Goal: Information Seeking & Learning: Learn about a topic

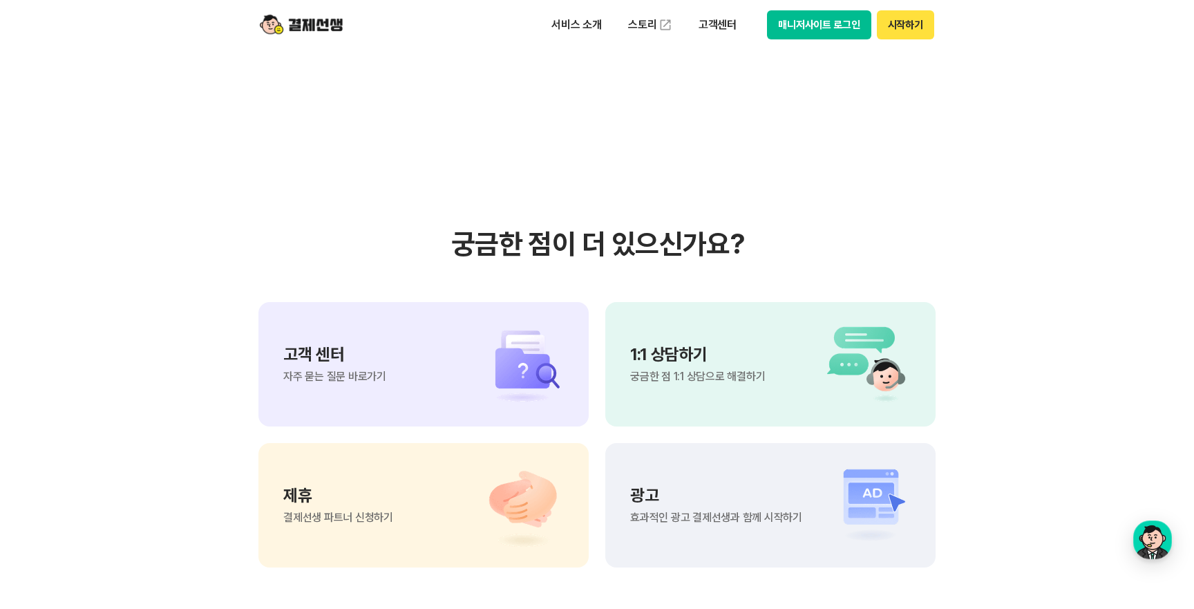
scroll to position [2436, 0]
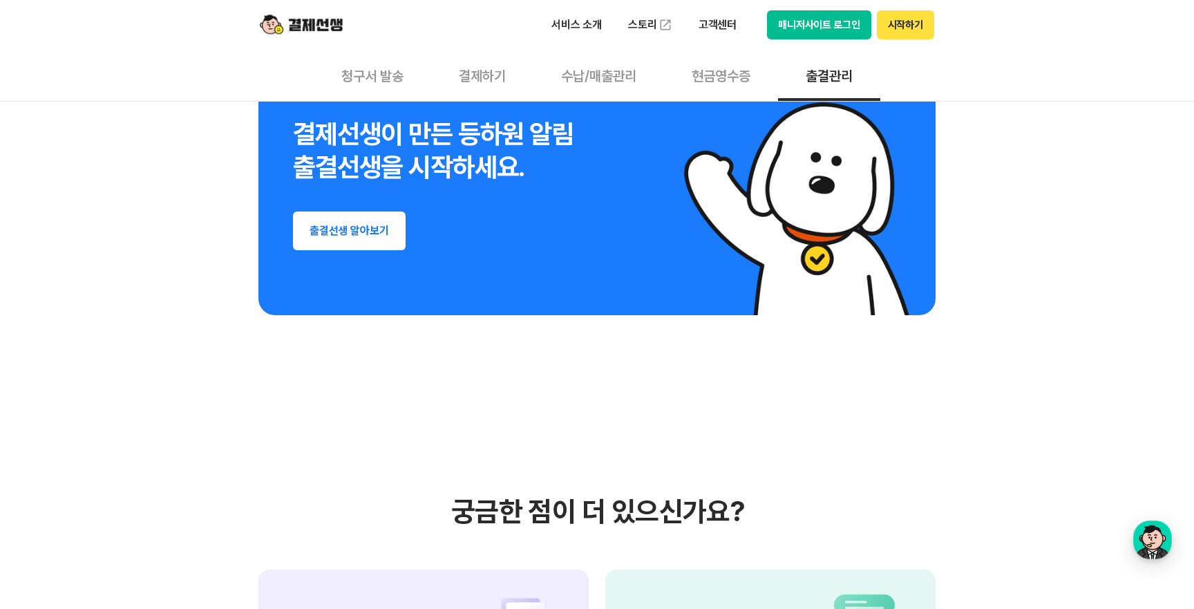
click at [363, 239] on button "출결선생 알아보기" at bounding box center [349, 230] width 113 height 39
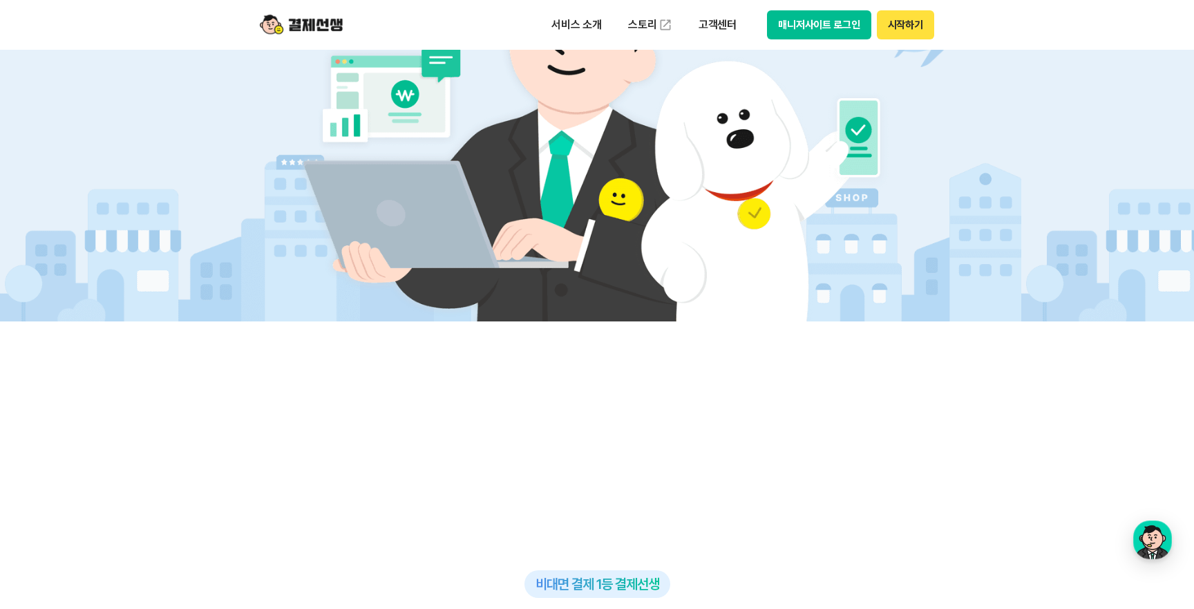
scroll to position [532, 0]
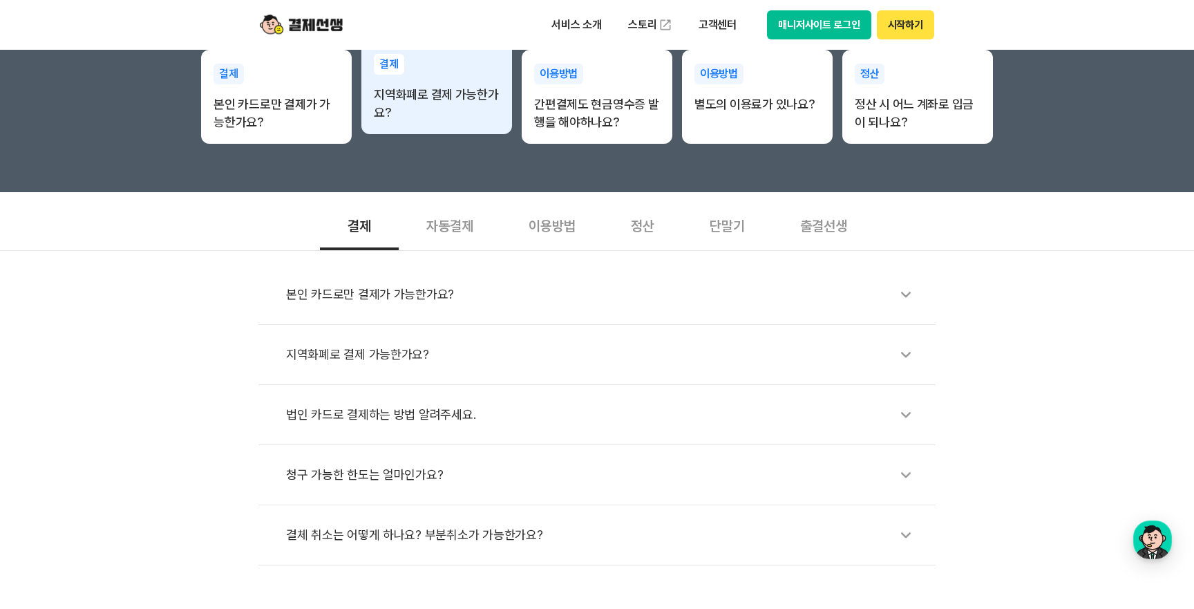
scroll to position [318, 0]
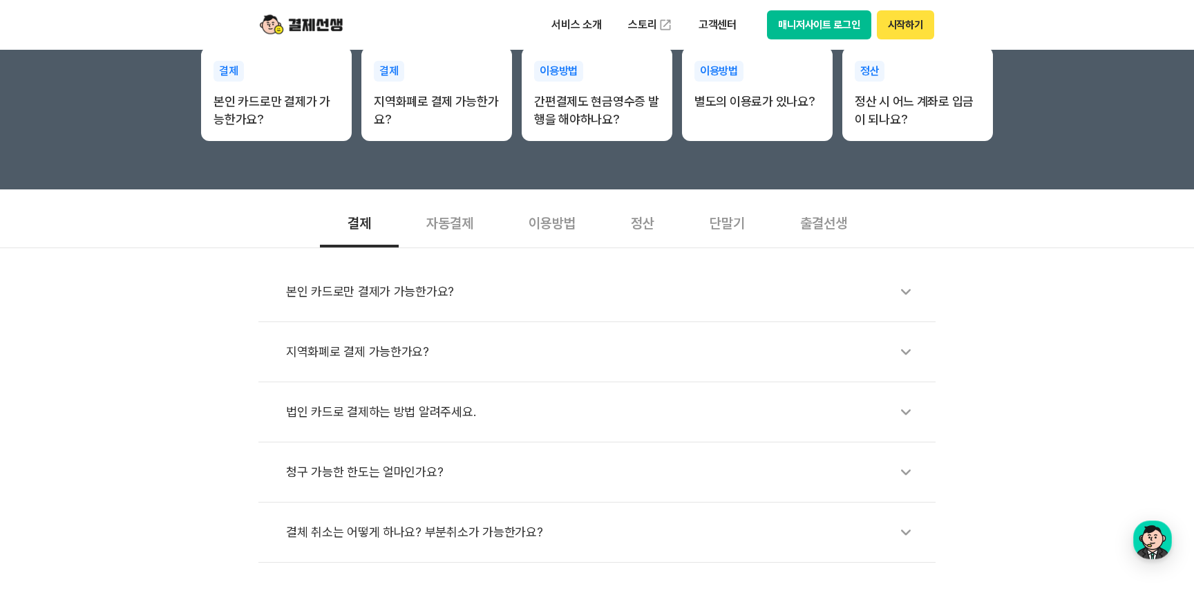
click at [824, 231] on div "출결선생" at bounding box center [823, 221] width 102 height 51
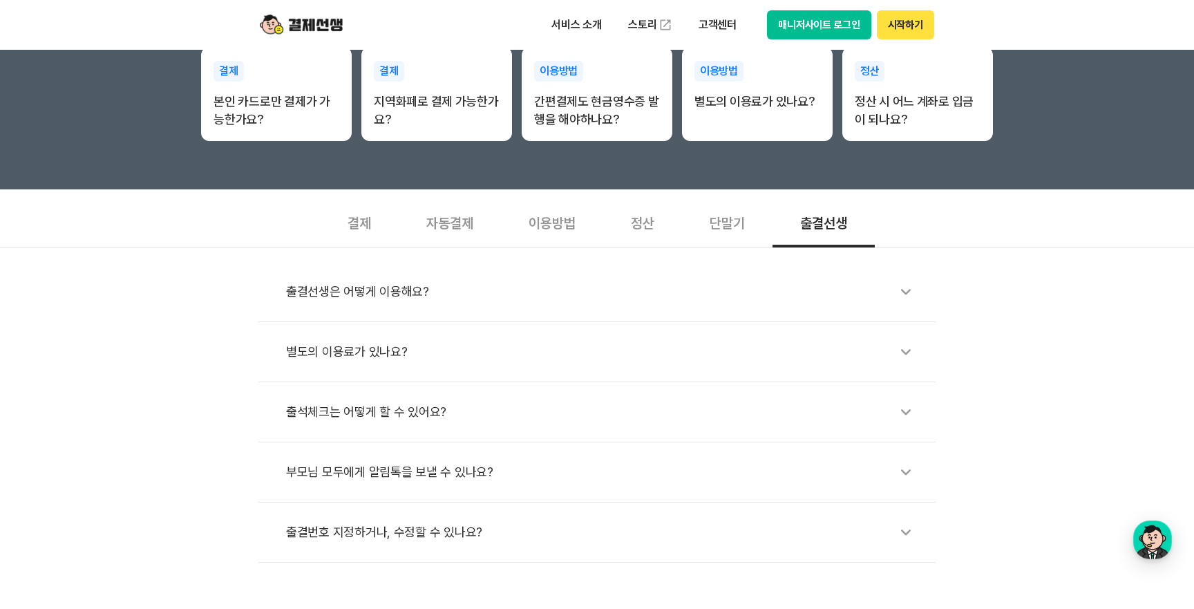
click at [642, 292] on div "출결선생은 어떻게 이용해요?" at bounding box center [604, 292] width 636 height 32
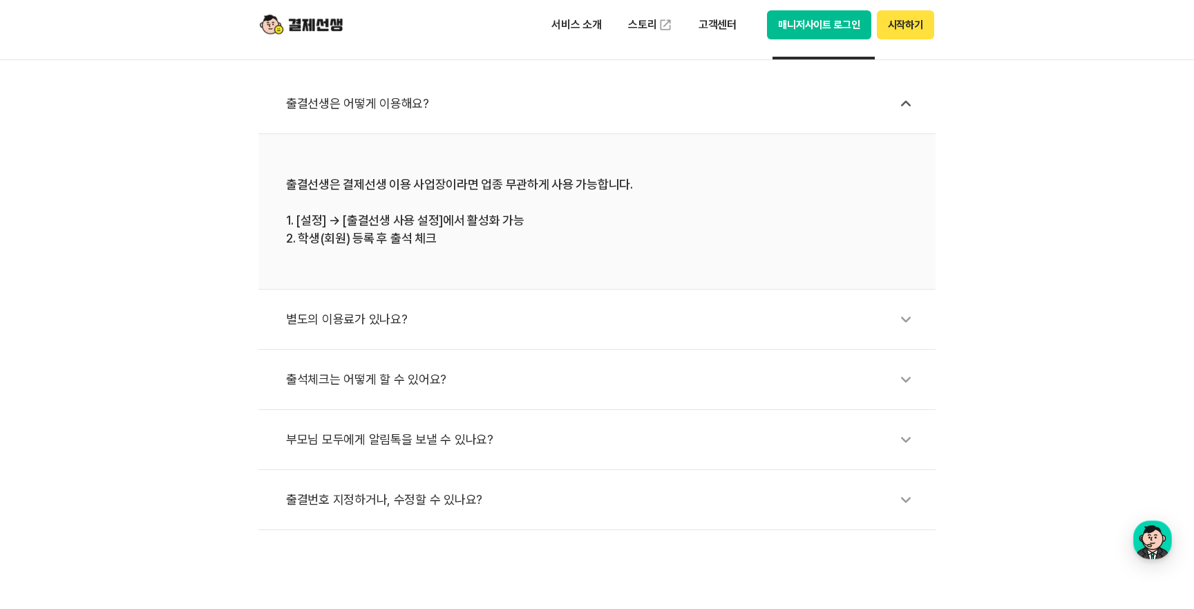
click at [613, 379] on div "출석체크는 어떻게 할 수 있어요?" at bounding box center [604, 379] width 636 height 32
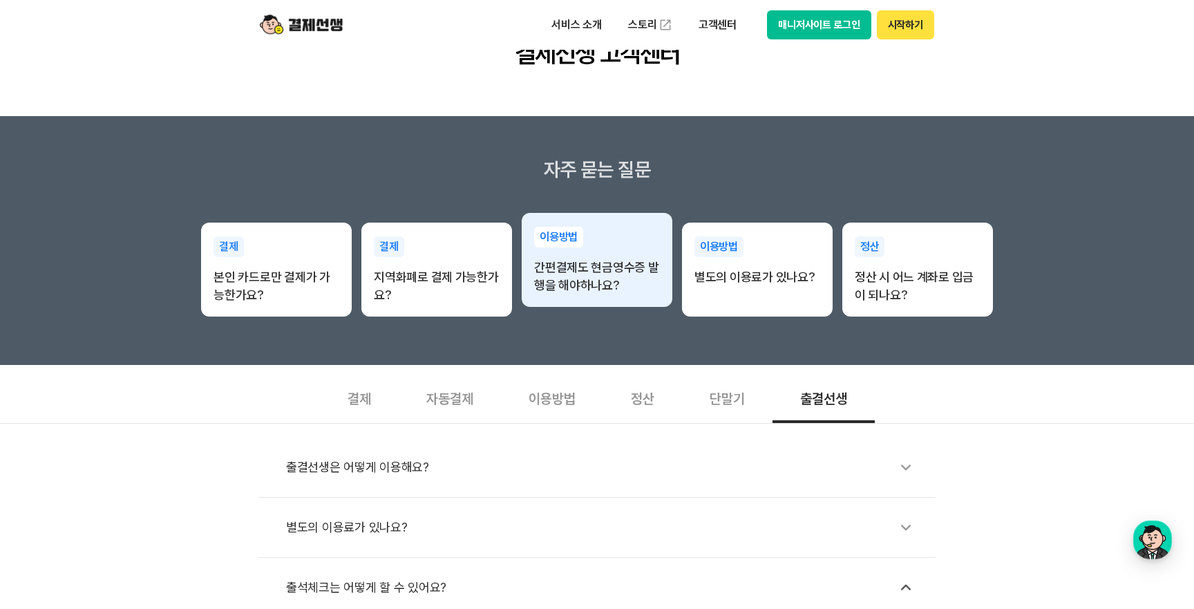
scroll to position [0, 0]
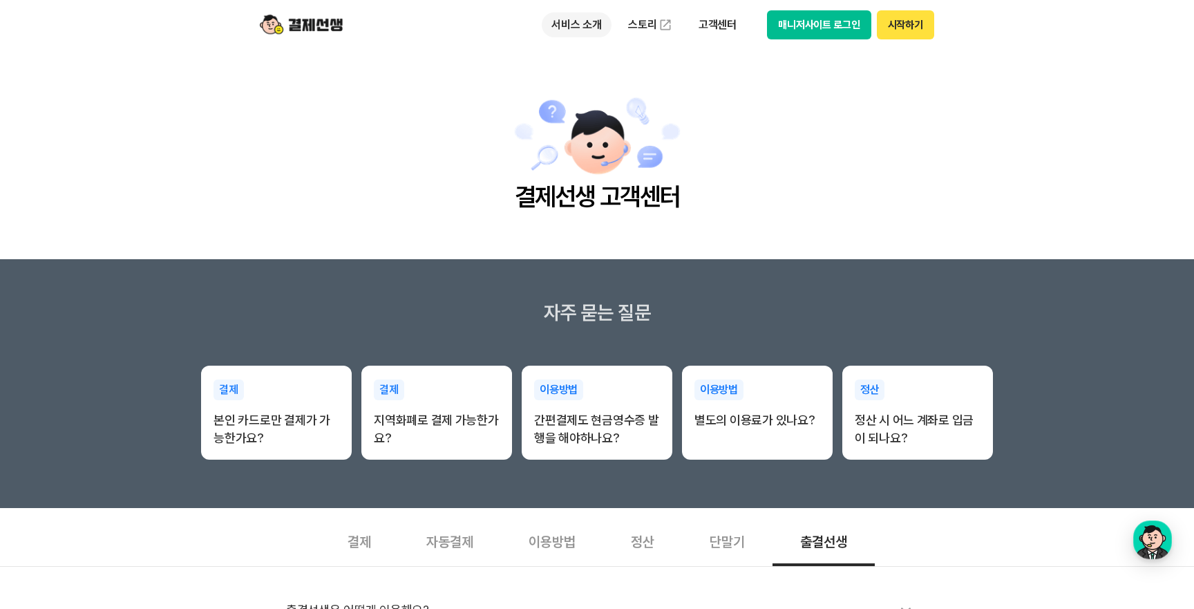
click at [577, 27] on p "서비스 소개" at bounding box center [577, 24] width 70 height 25
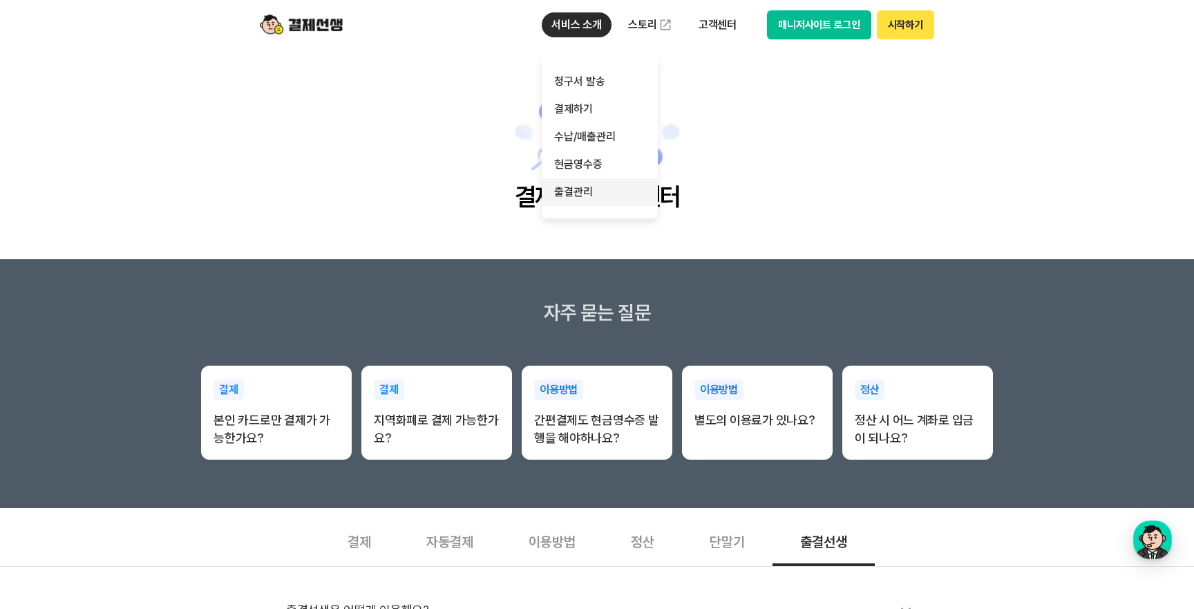
click at [602, 180] on link "출결관리" at bounding box center [600, 192] width 116 height 28
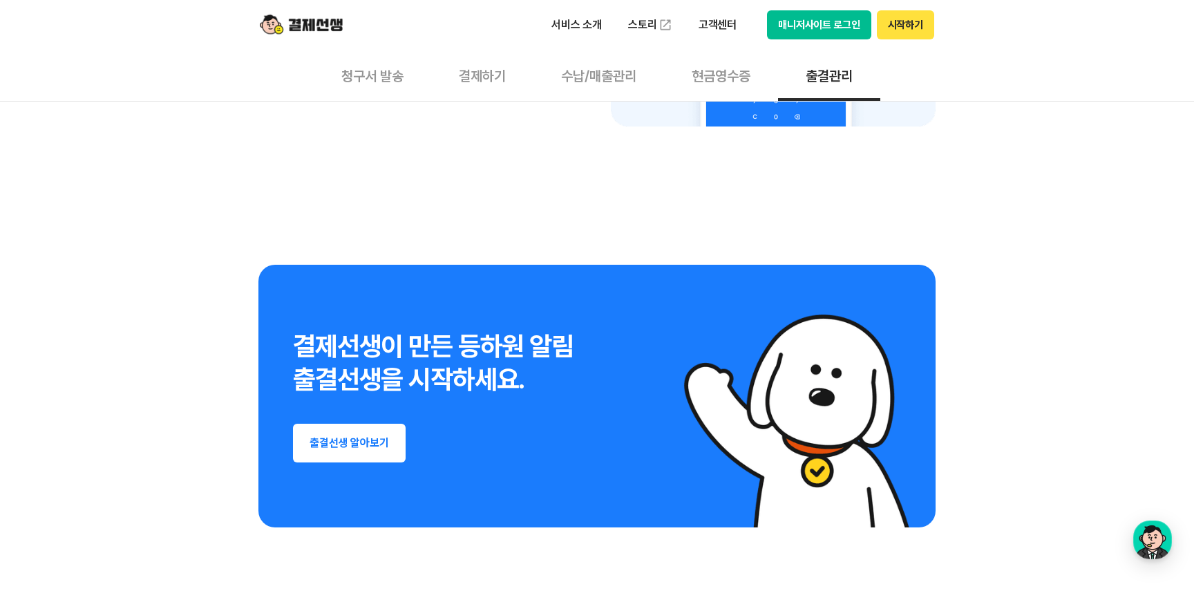
scroll to position [2221, 0]
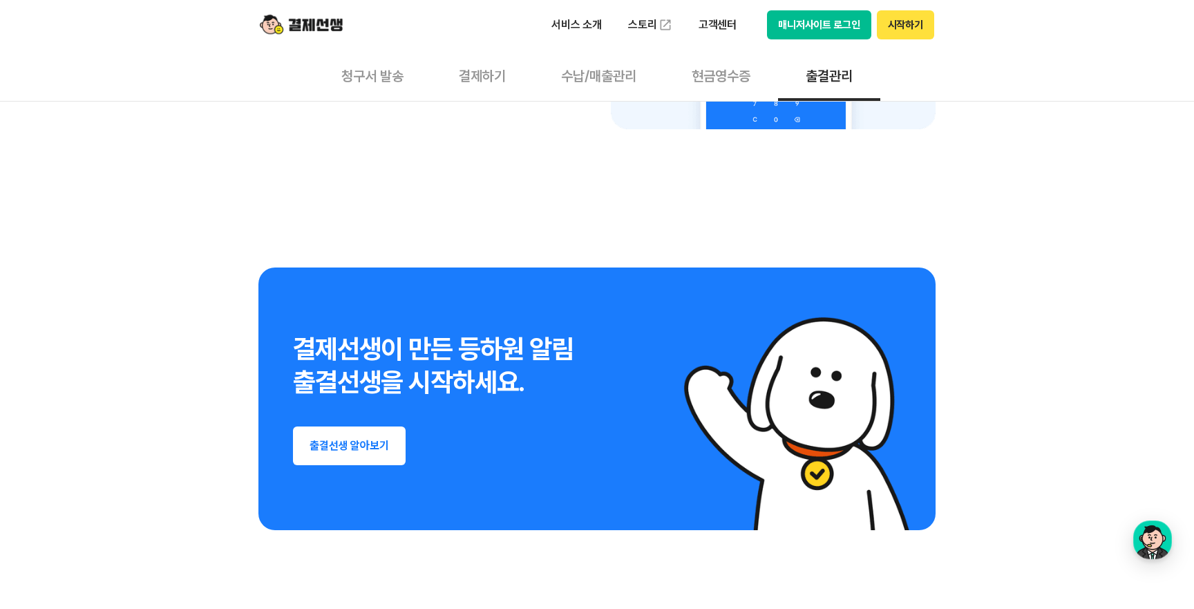
click at [603, 70] on button "수납/매출관리" at bounding box center [598, 75] width 131 height 51
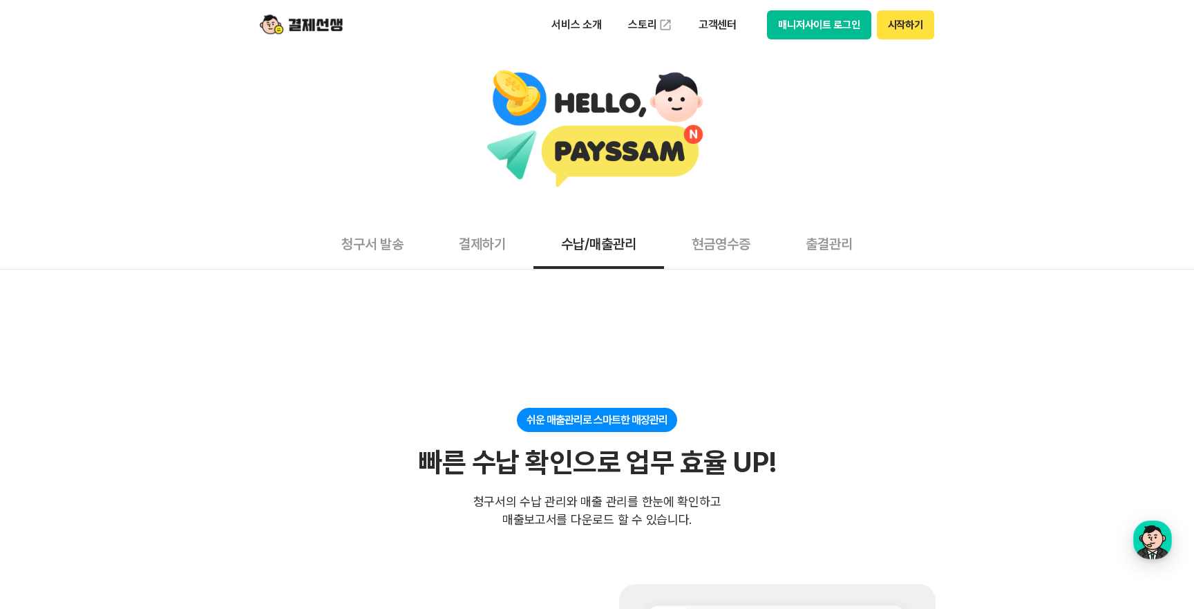
click at [723, 249] on button "현금영수증" at bounding box center [721, 243] width 114 height 51
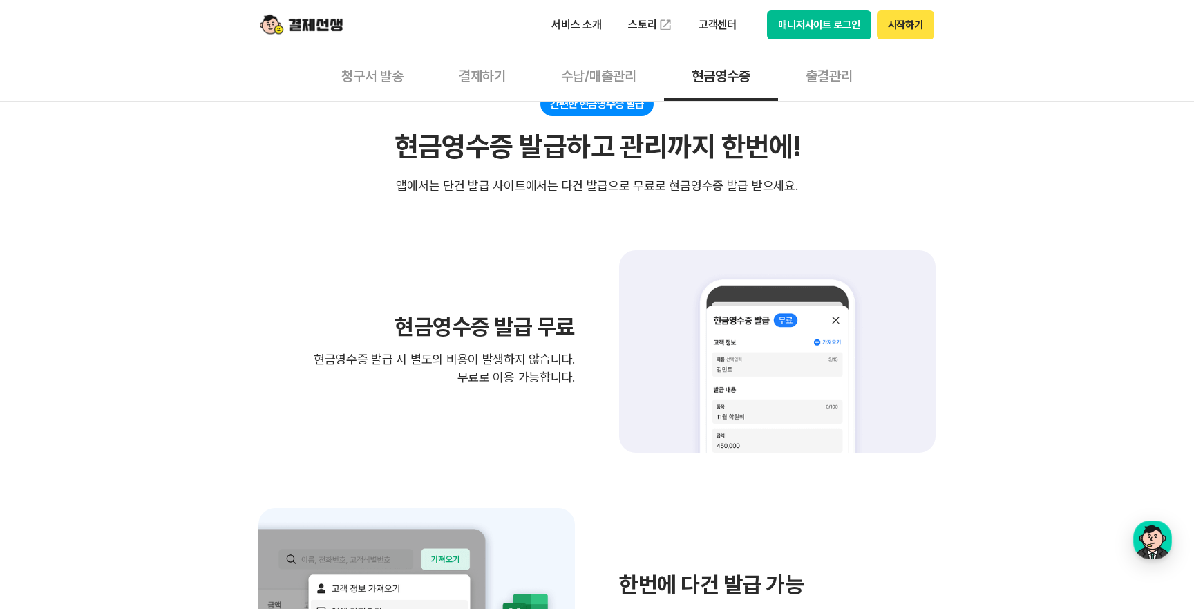
scroll to position [340, 0]
